Goal: Find specific page/section: Find specific page/section

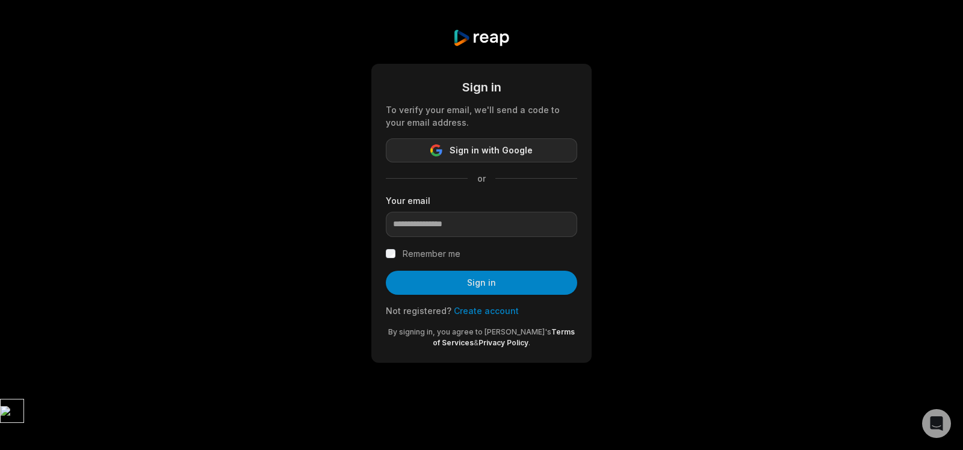
click at [483, 152] on span "Sign in with Google" at bounding box center [491, 150] width 83 height 14
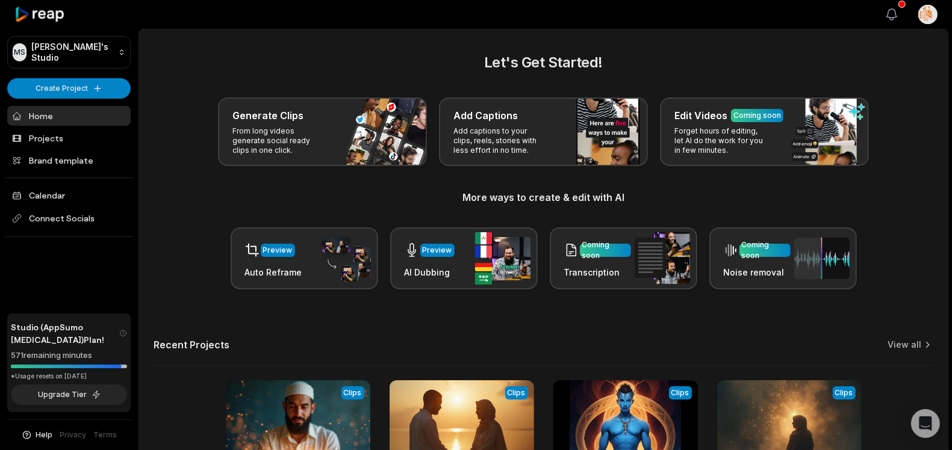
click at [896, 12] on icon "button" at bounding box center [891, 14] width 14 height 14
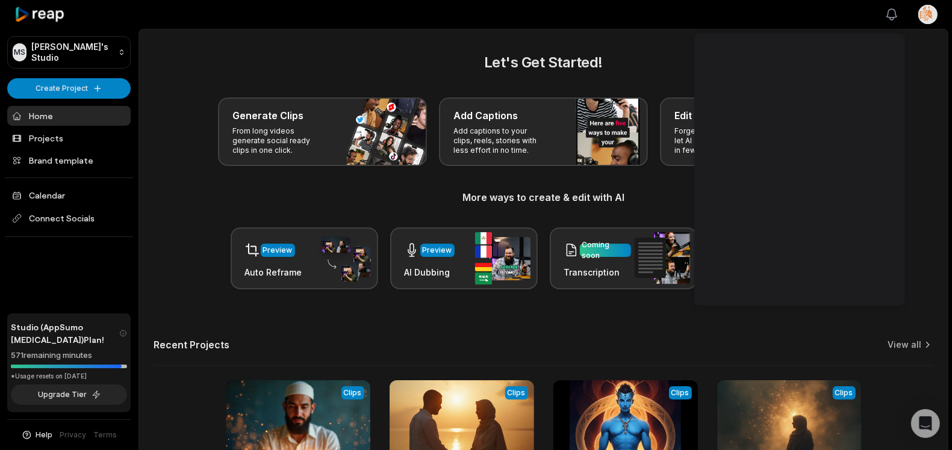
click at [896, 12] on icon "button" at bounding box center [891, 14] width 14 height 14
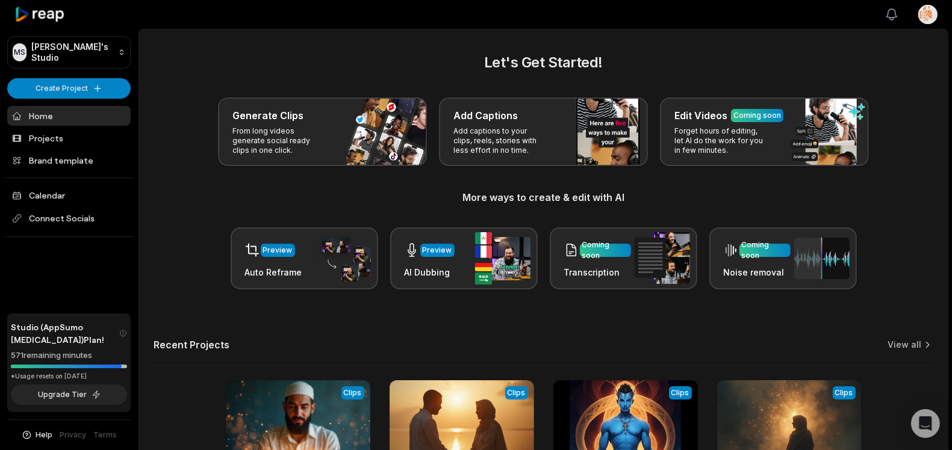
click at [896, 12] on icon "button" at bounding box center [891, 14] width 14 height 14
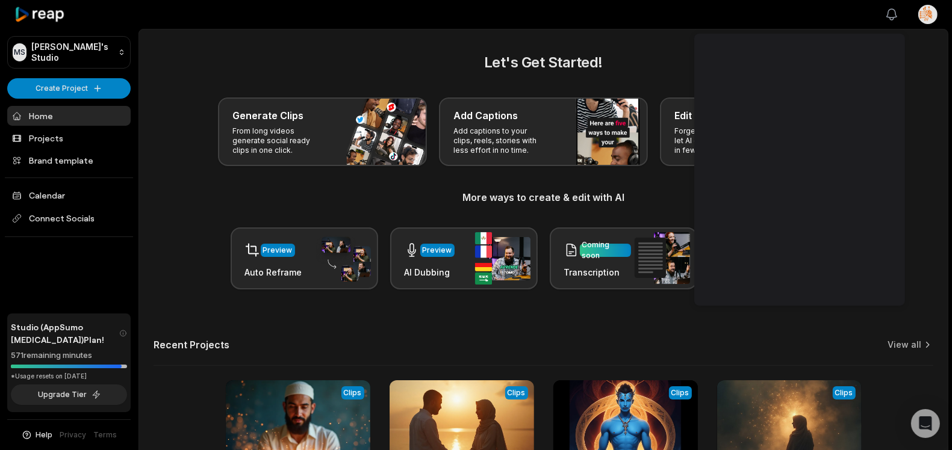
click at [896, 12] on icon "button" at bounding box center [891, 14] width 14 height 14
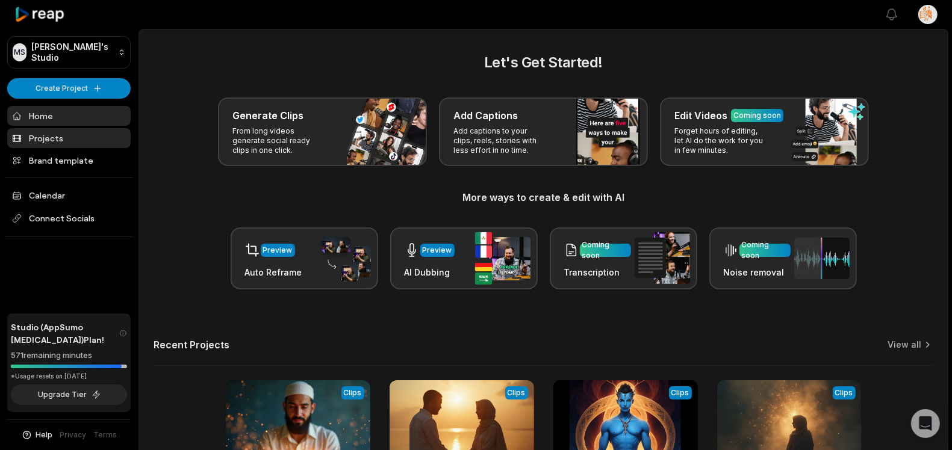
click at [57, 138] on link "Projects" at bounding box center [68, 138] width 123 height 20
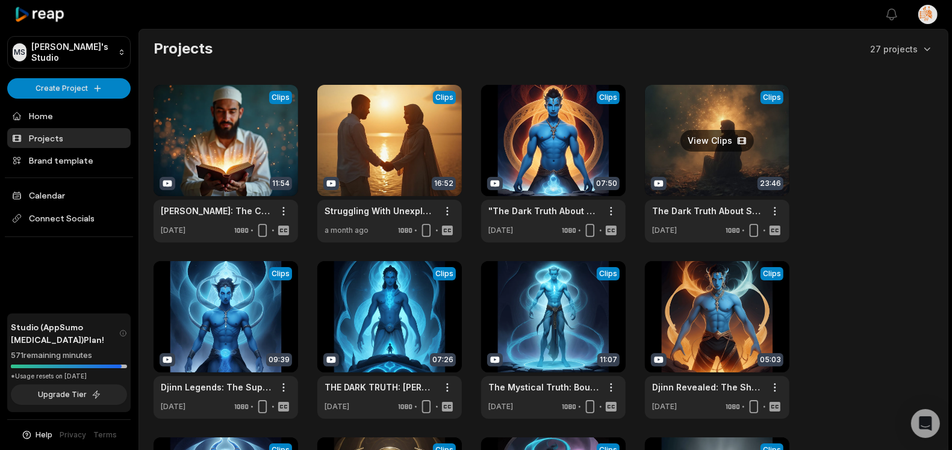
click at [722, 164] on link at bounding box center [717, 164] width 144 height 158
